Goal: Task Accomplishment & Management: Use online tool/utility

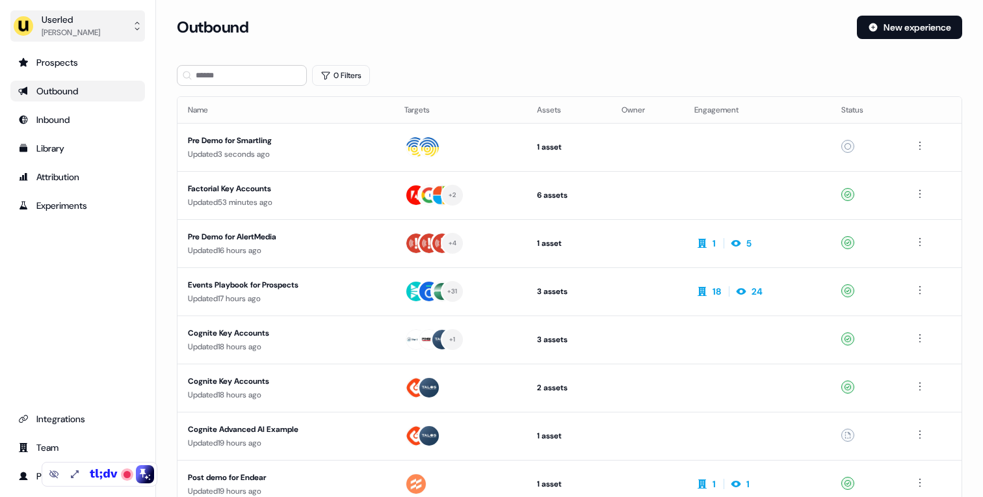
click at [84, 22] on div "Userled" at bounding box center [71, 19] width 58 height 13
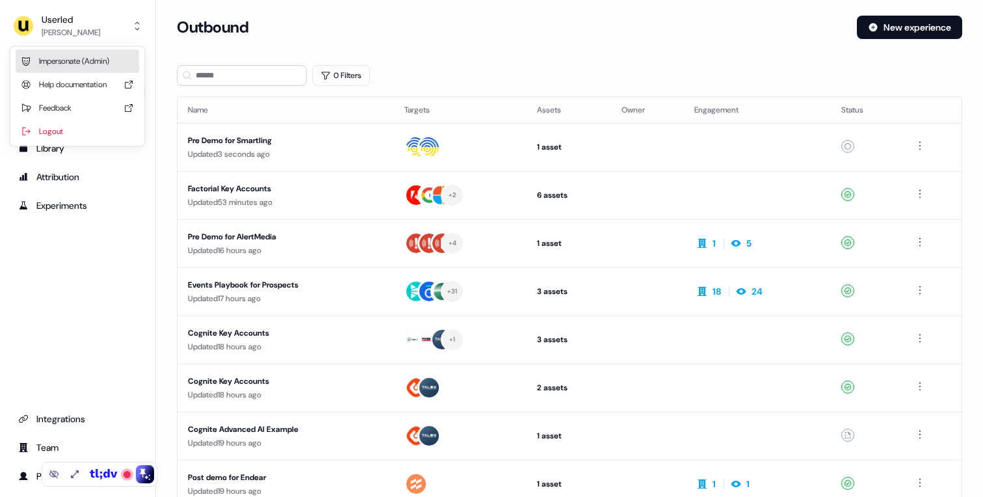
click at [58, 68] on div "Impersonate (Admin)" at bounding box center [77, 60] width 123 height 23
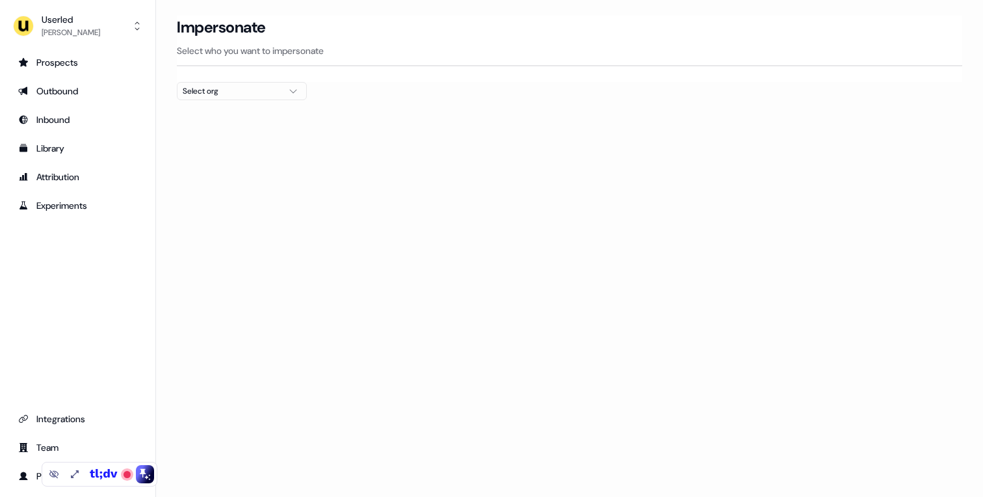
click at [237, 95] on div "Select org" at bounding box center [231, 90] width 97 height 13
type input "*****"
click at [201, 142] on div "Gupshup" at bounding box center [241, 137] width 129 height 21
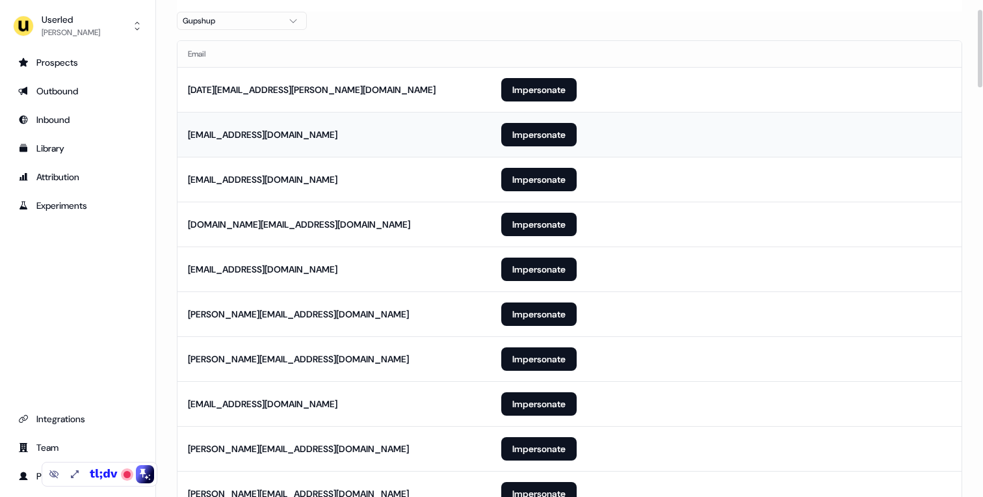
scroll to position [74, 0]
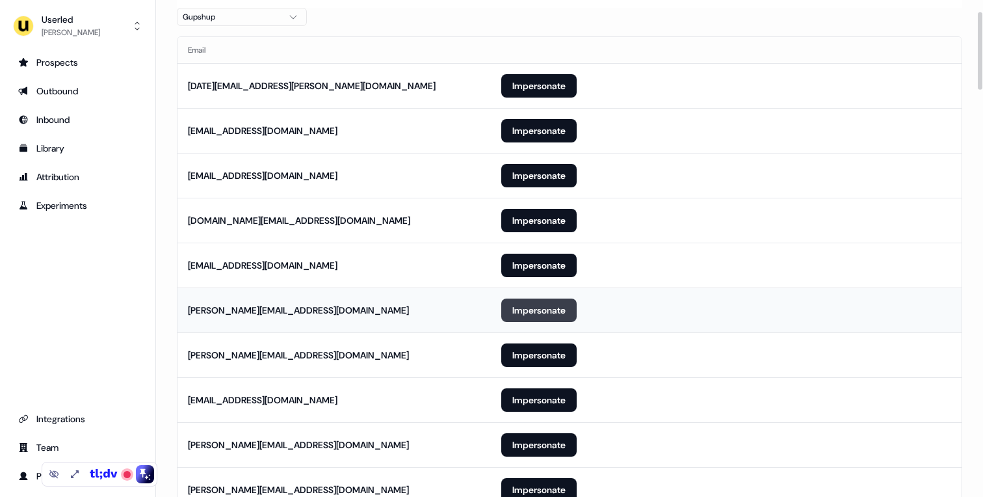
click at [513, 316] on button "Impersonate" at bounding box center [538, 309] width 75 height 23
